Goal: Task Accomplishment & Management: Use online tool/utility

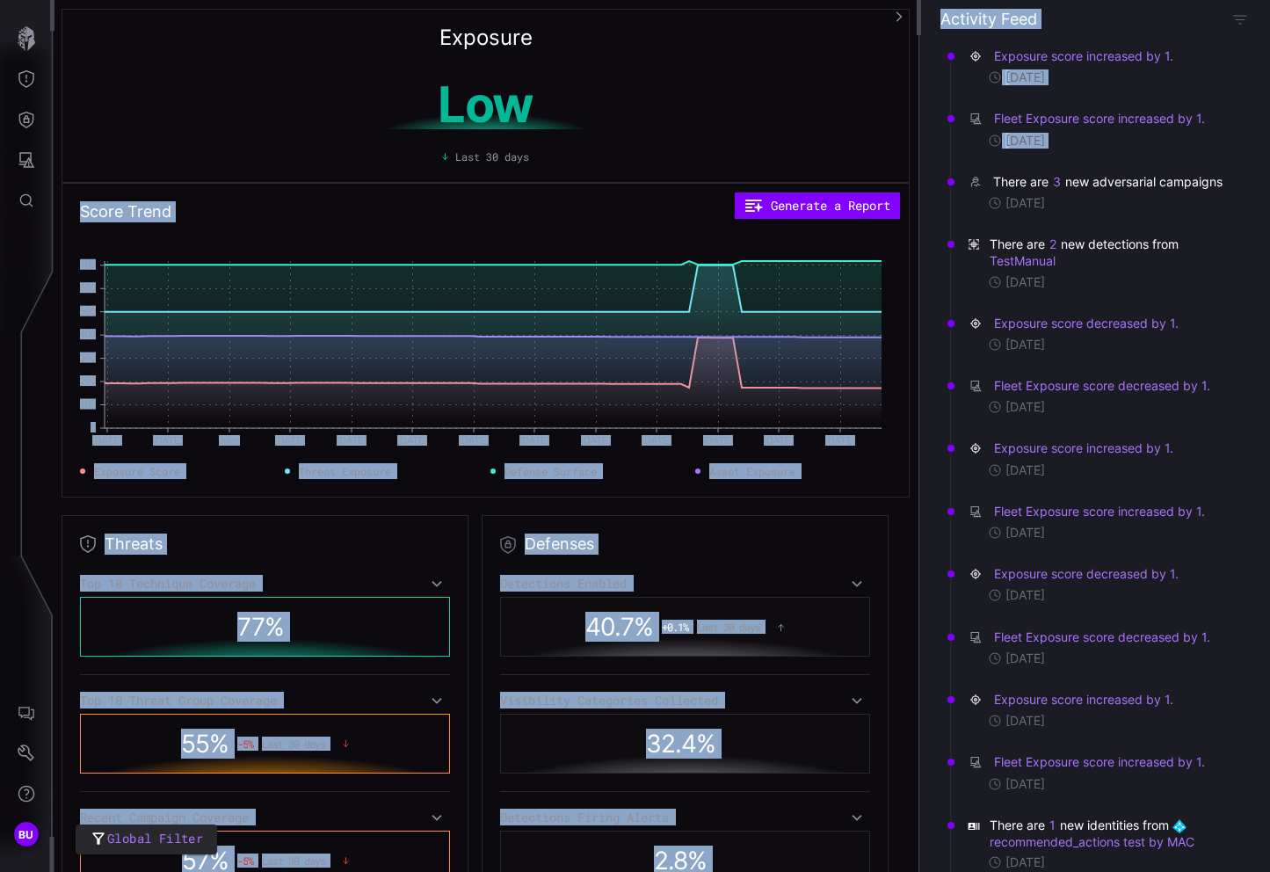
drag, startPoint x: 921, startPoint y: 171, endPoint x: 887, endPoint y: 168, distance: 34.4
click at [887, 0] on div "Exposure Low Last 30 days Score Trend Generate a Report May 18 May 18 May 25 Ma…" at bounding box center [662, 0] width 1216 height 0
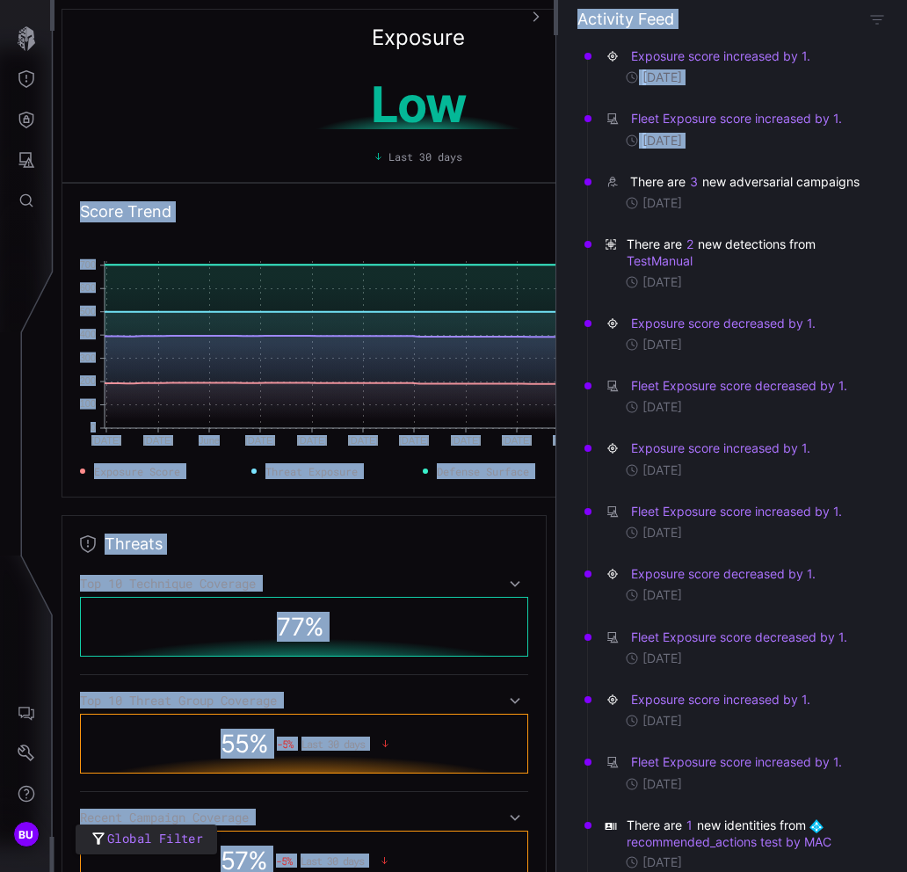
click at [821, 60] on div "Exposure score increased by 1." at bounding box center [736, 56] width 265 height 18
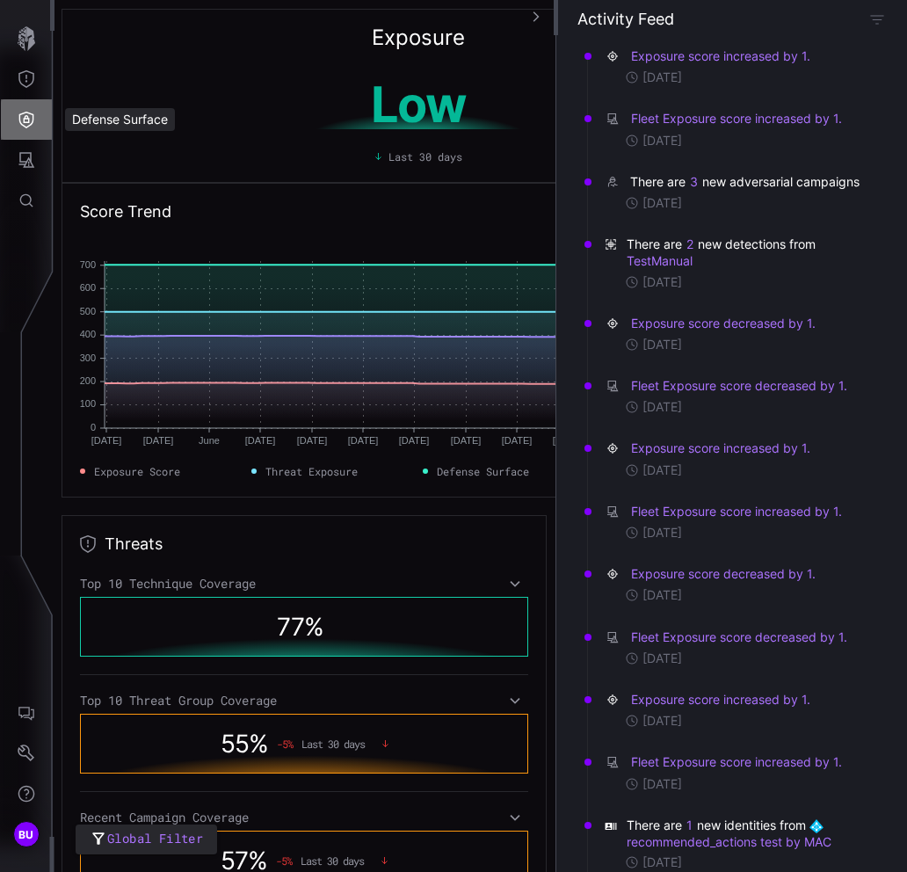
click at [25, 116] on icon "Defense Surface" at bounding box center [26, 120] width 15 height 17
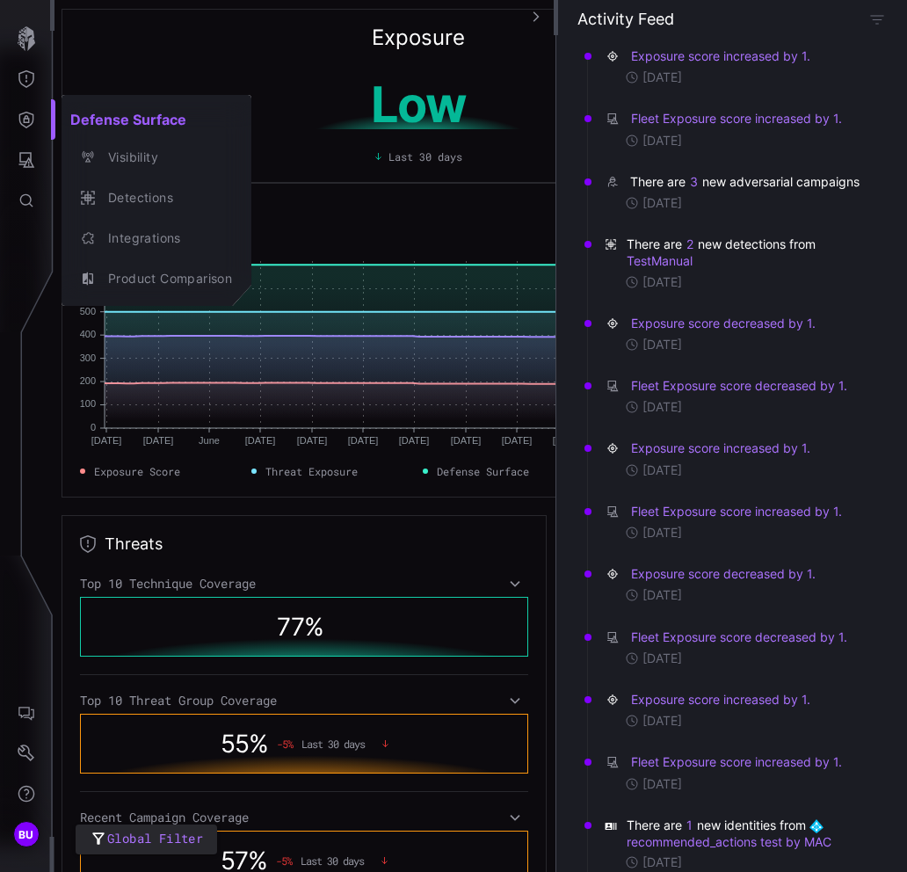
click at [26, 118] on div at bounding box center [453, 436] width 907 height 872
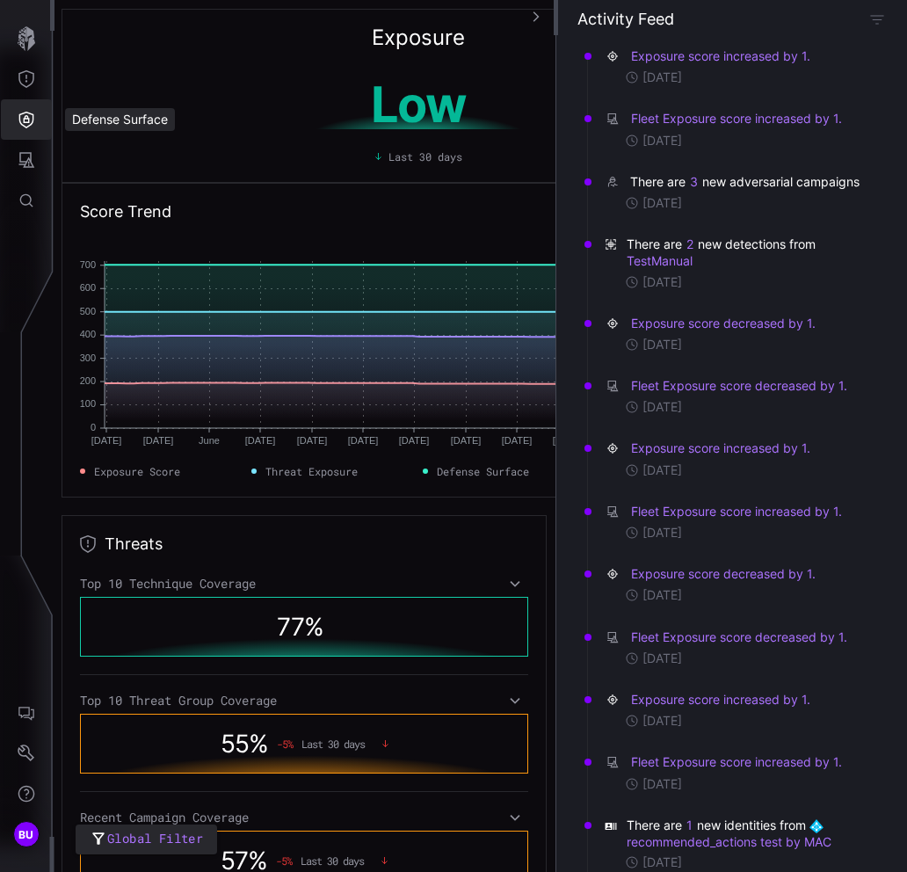
click at [27, 121] on icon "Defense Surface" at bounding box center [26, 120] width 15 height 17
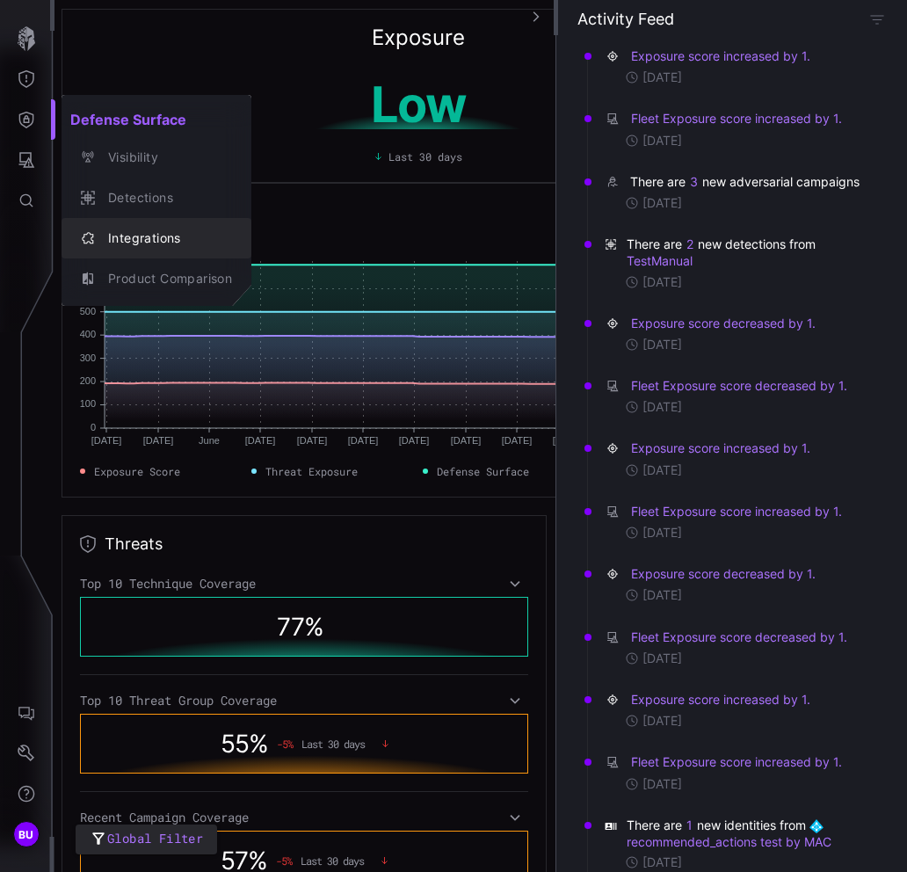
click at [142, 239] on div "Integrations" at bounding box center [165, 239] width 133 height 22
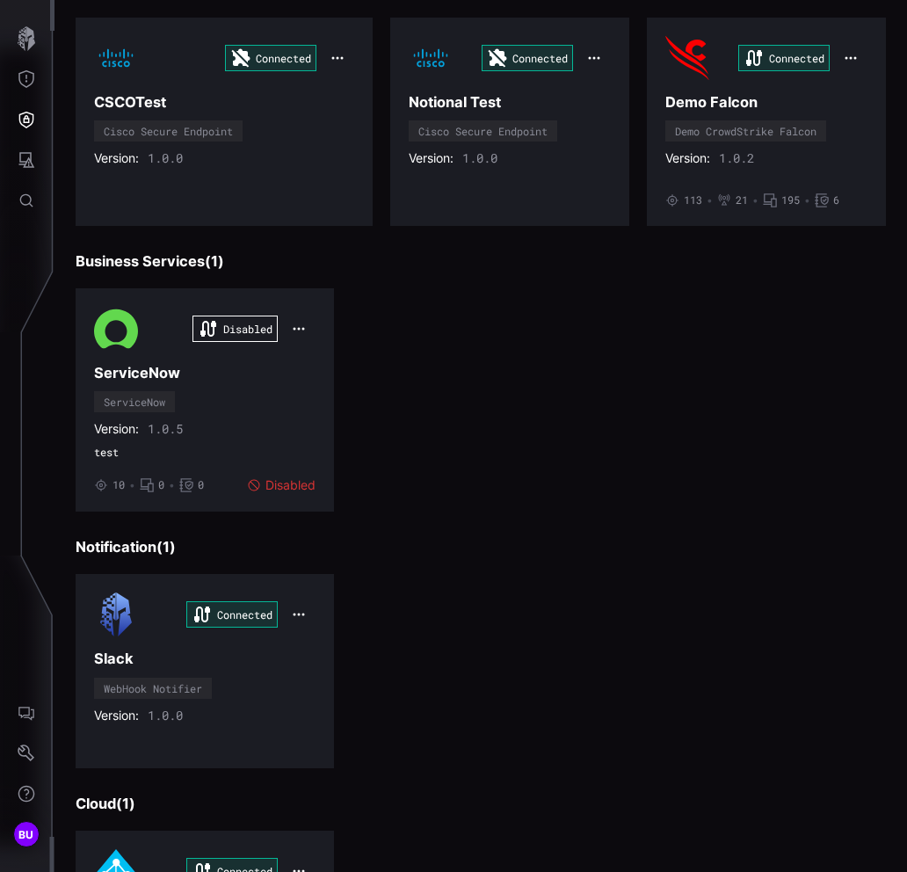
scroll to position [2335, 0]
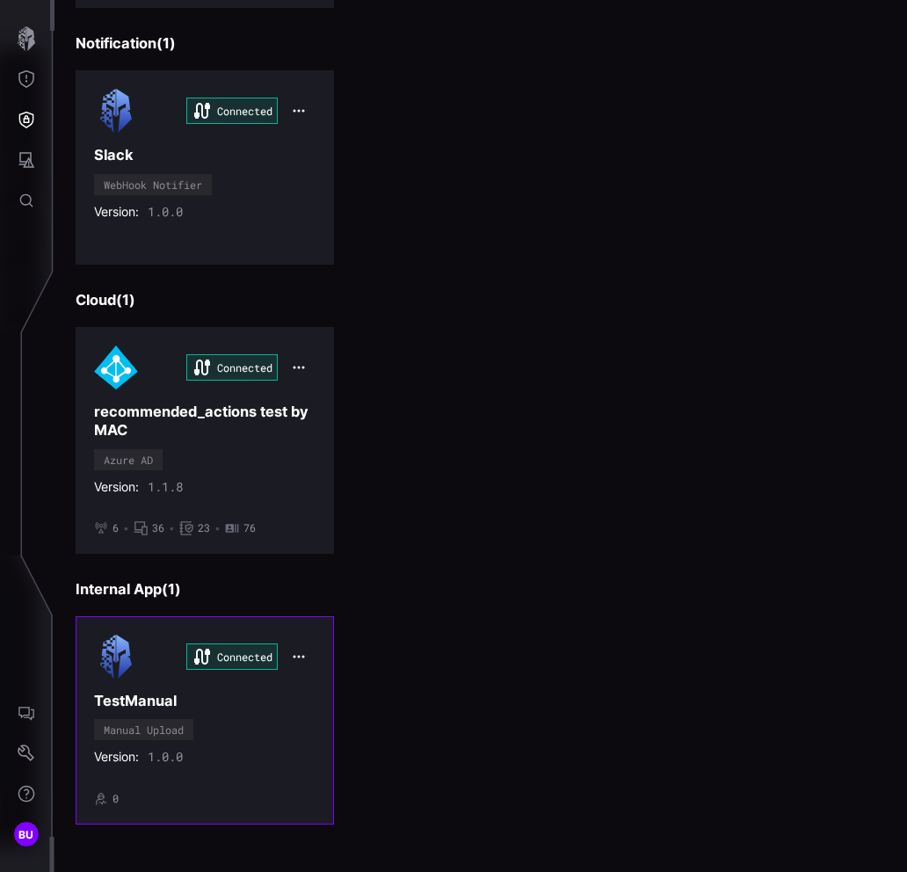
click at [216, 692] on h3 "TestManual" at bounding box center [204, 701] width 221 height 18
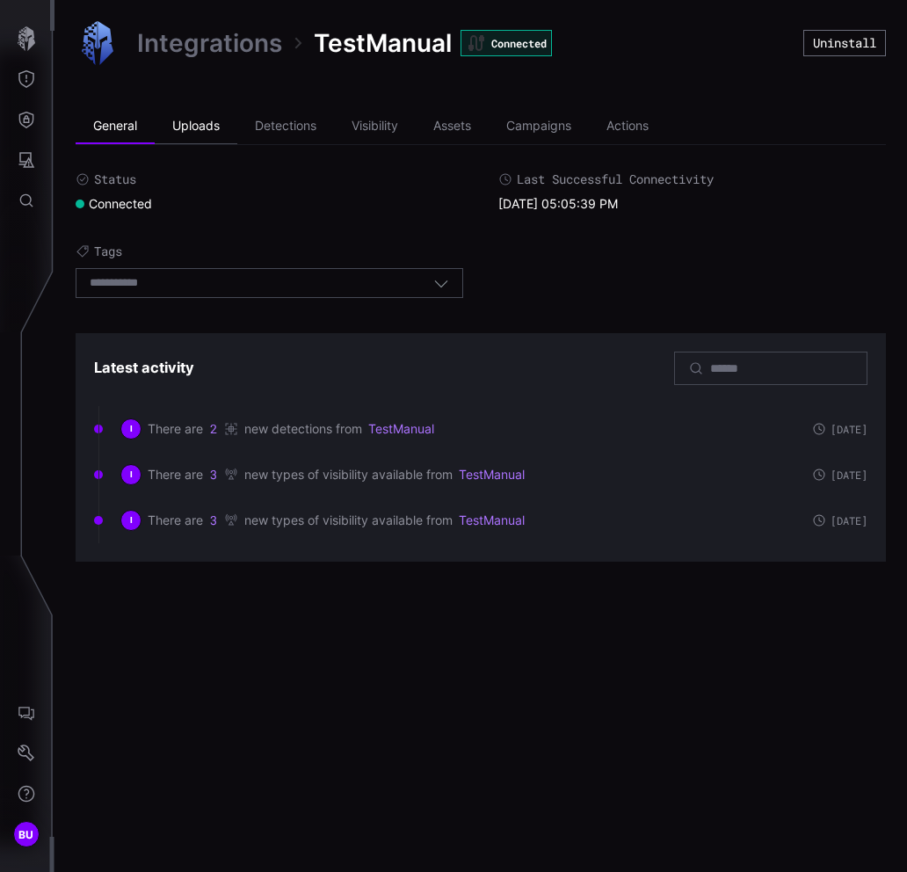
click at [184, 140] on li "Uploads" at bounding box center [196, 126] width 83 height 35
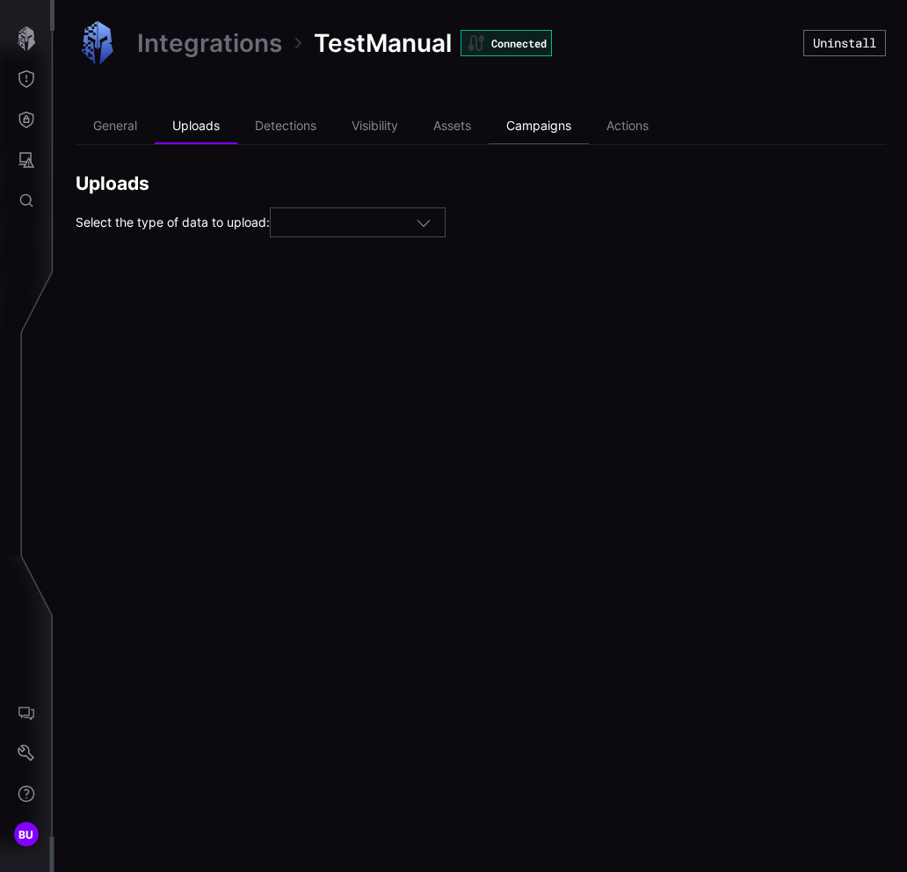
click at [543, 130] on li "Campaigns" at bounding box center [539, 126] width 100 height 35
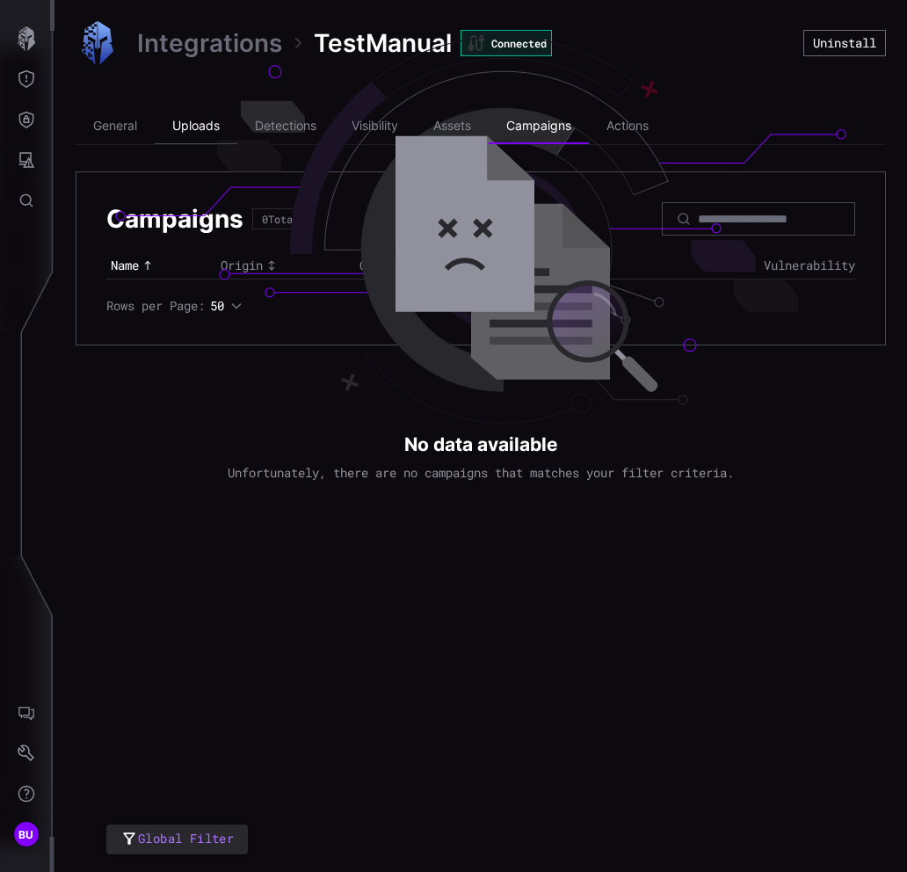
click at [198, 128] on li "Uploads" at bounding box center [196, 126] width 83 height 35
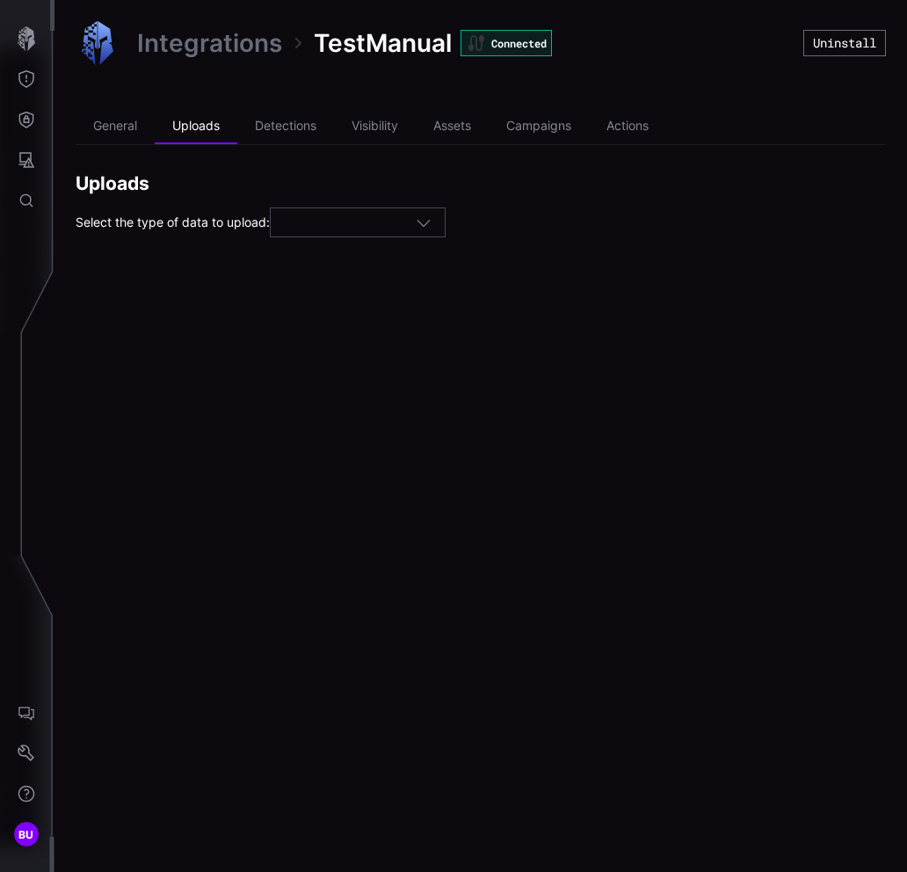
click at [390, 222] on div at bounding box center [350, 223] width 132 height 16
click at [385, 270] on div "Campaigns" at bounding box center [365, 275] width 156 height 16
type input "*********"
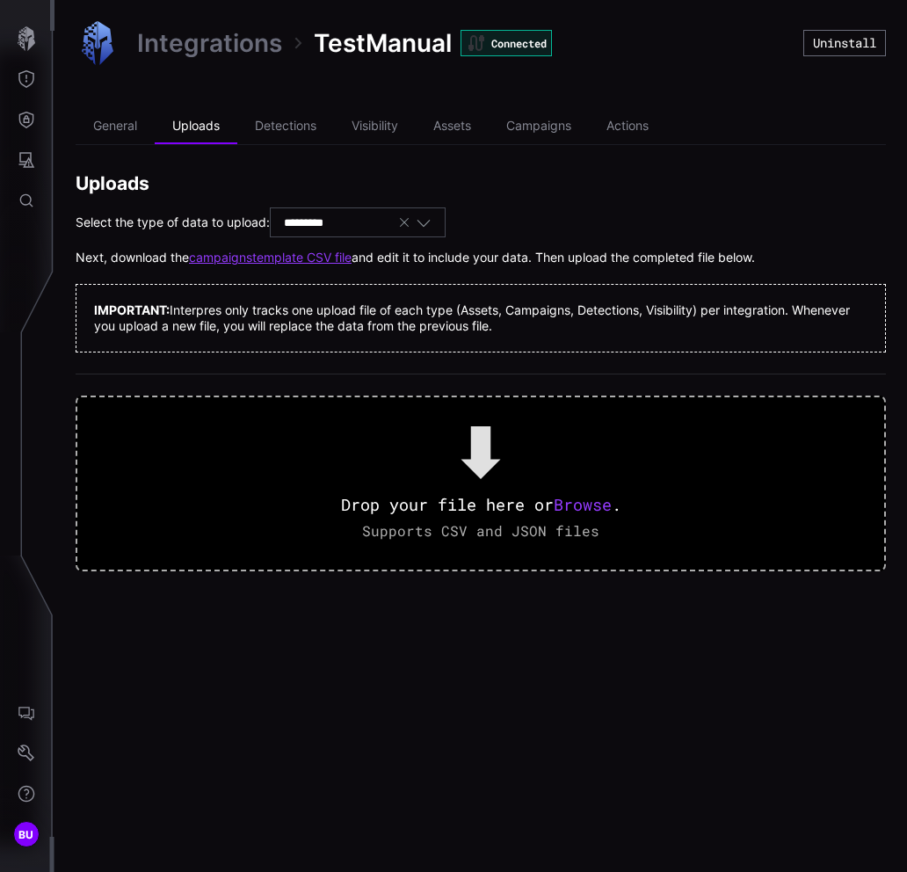
click at [350, 262] on link "campaigns template CSV file" at bounding box center [270, 258] width 163 height 16
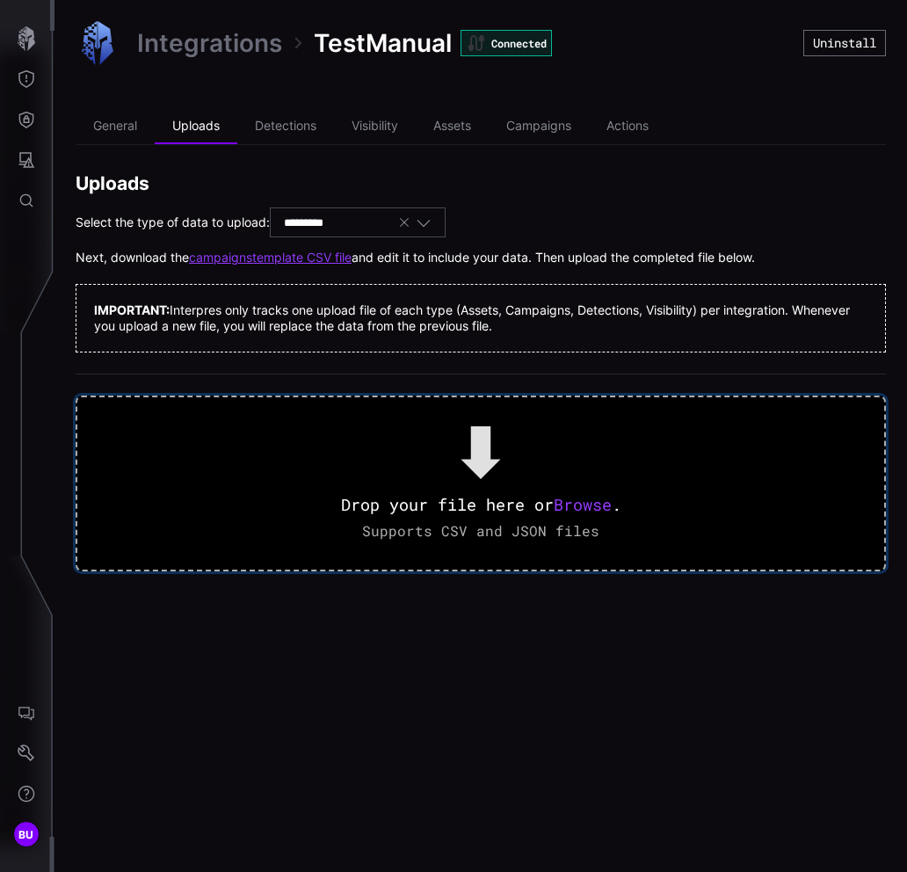
click at [597, 507] on span "Browse" at bounding box center [583, 504] width 58 height 21
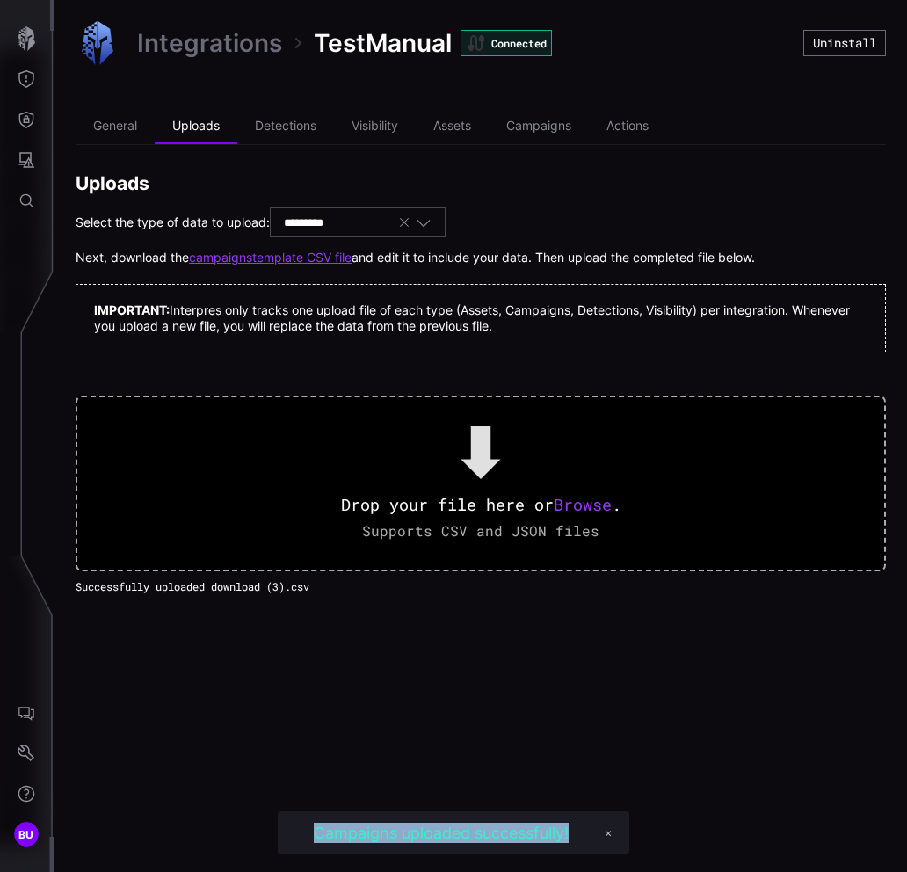
drag, startPoint x: 577, startPoint y: 843, endPoint x: 312, endPoint y: 822, distance: 266.3
click at [312, 822] on div "Campaigns uploaded successfully!" at bounding box center [441, 832] width 309 height 25
click at [553, 128] on li "Campaigns" at bounding box center [539, 126] width 100 height 35
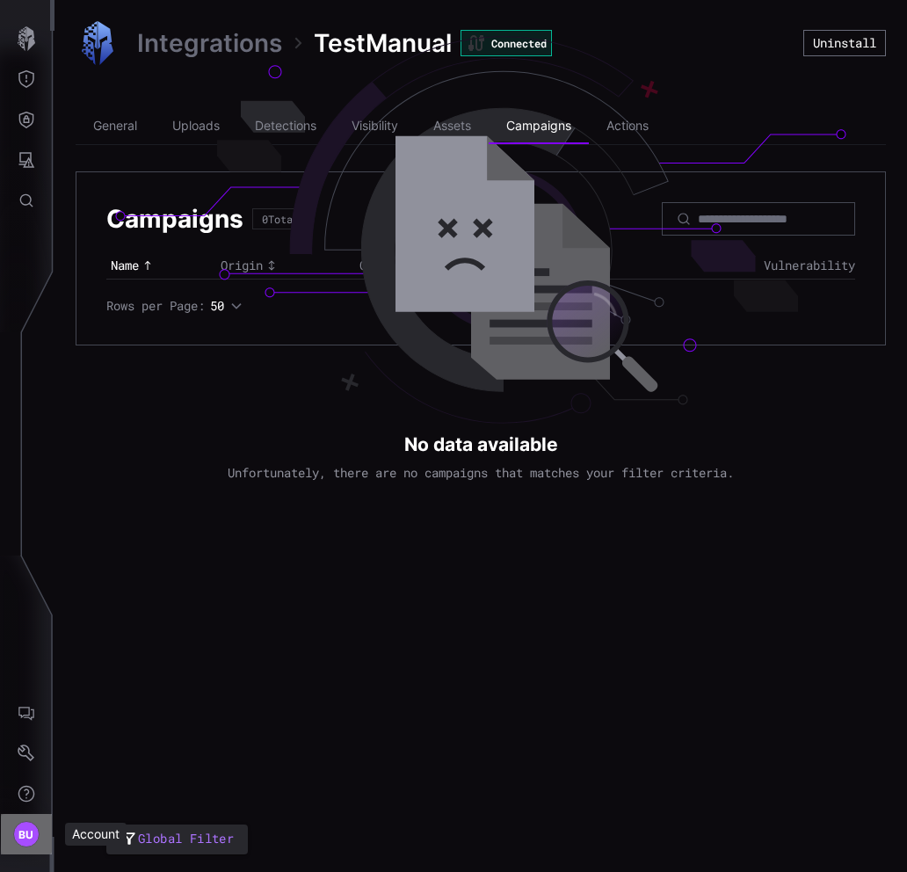
click at [20, 838] on span "BU" at bounding box center [26, 834] width 16 height 18
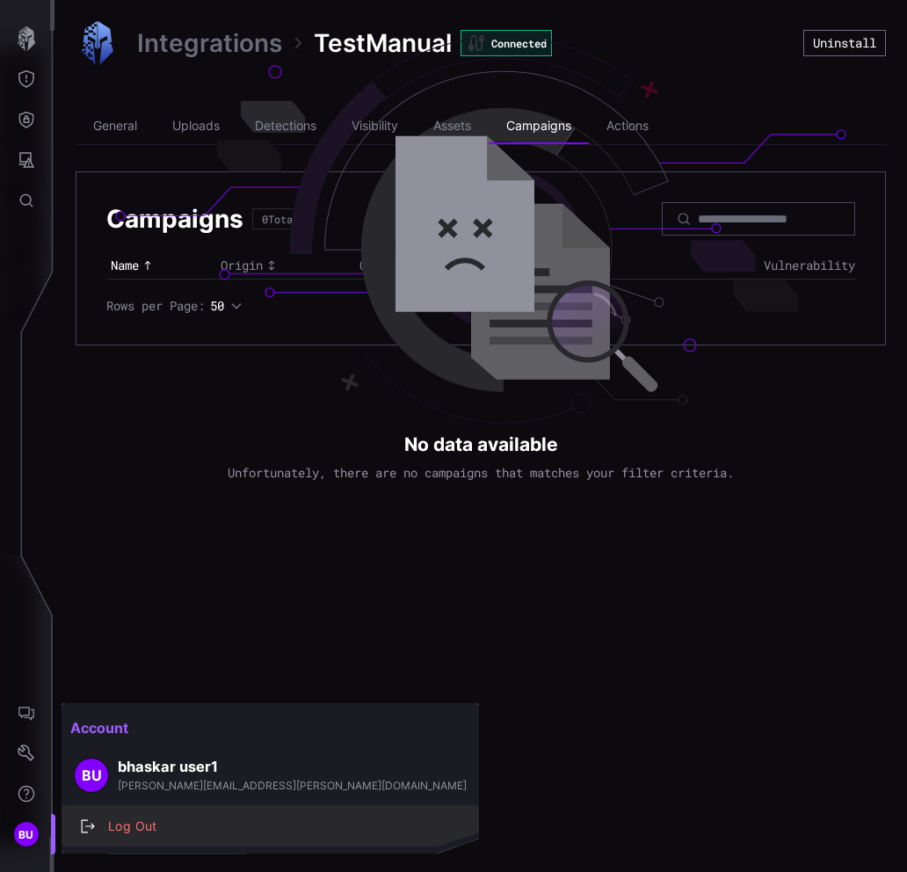
click at [149, 830] on div "Log Out" at bounding box center [279, 827] width 360 height 22
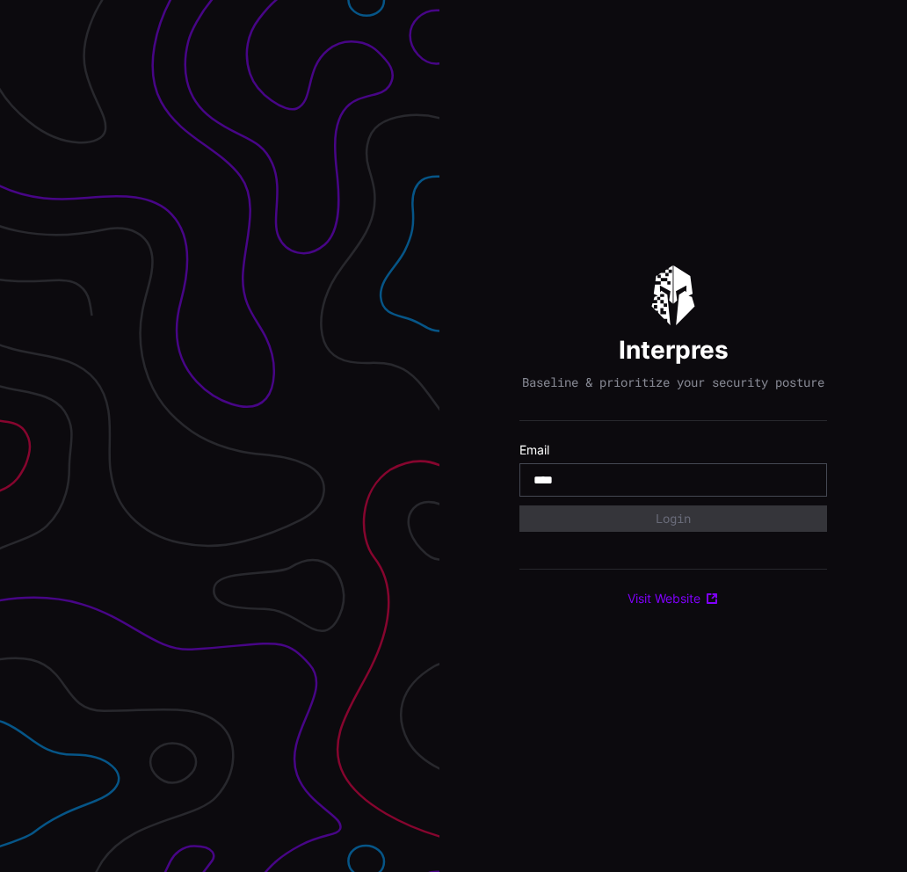
type input "**********"
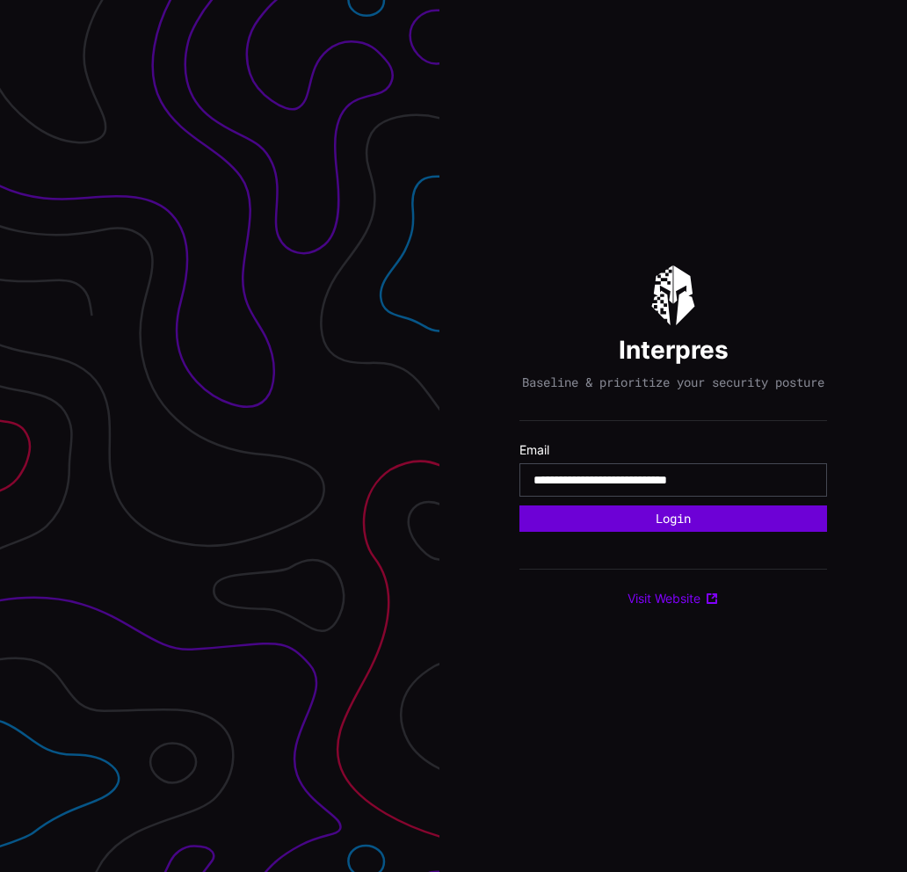
click at [738, 528] on button "Login" at bounding box center [673, 518] width 308 height 26
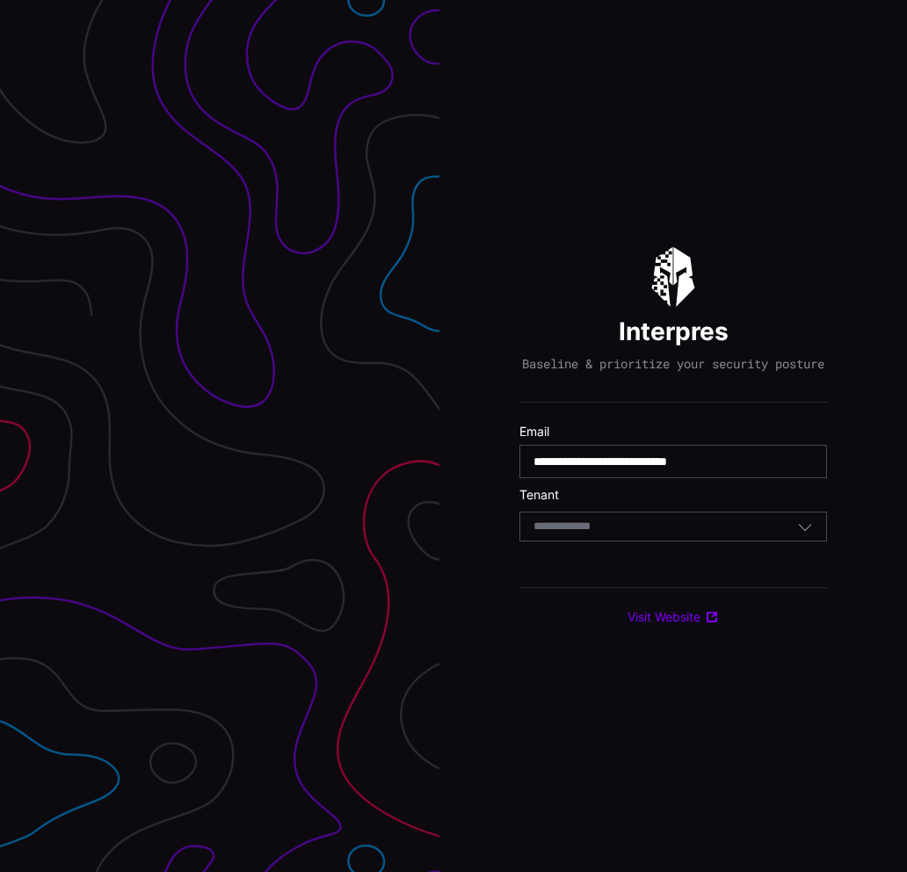
click at [737, 528] on div "Select Tenant" at bounding box center [666, 527] width 264 height 16
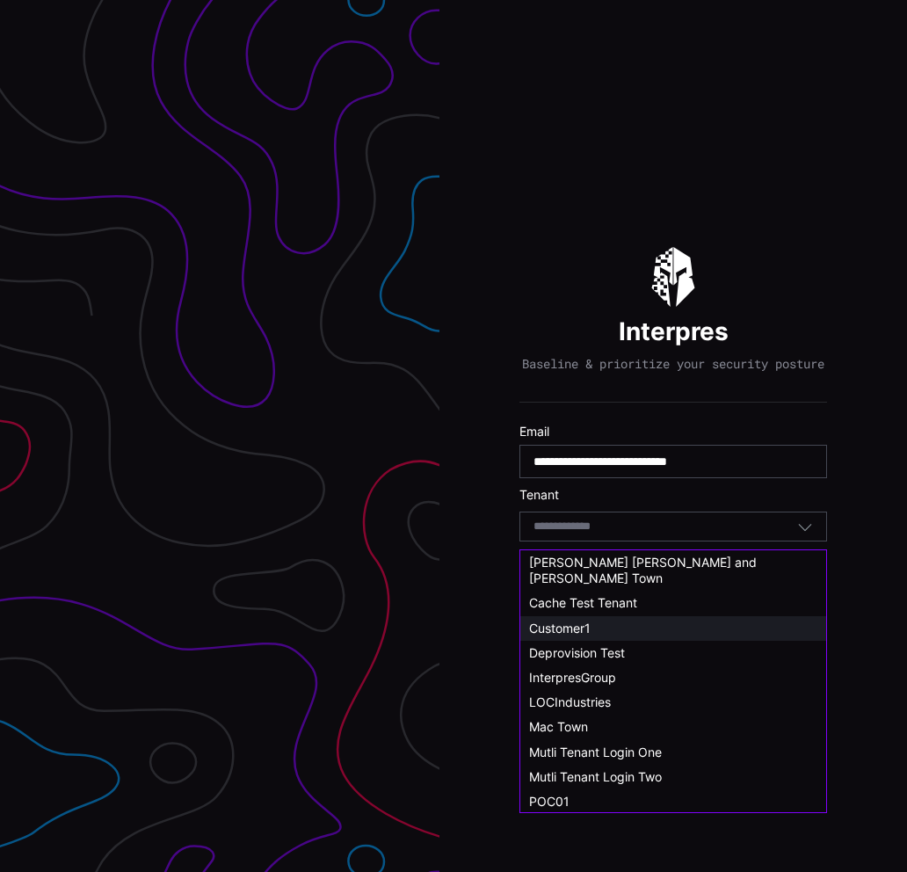
click at [576, 621] on span "Customer1" at bounding box center [560, 628] width 62 height 15
